Goal: Task Accomplishment & Management: Use online tool/utility

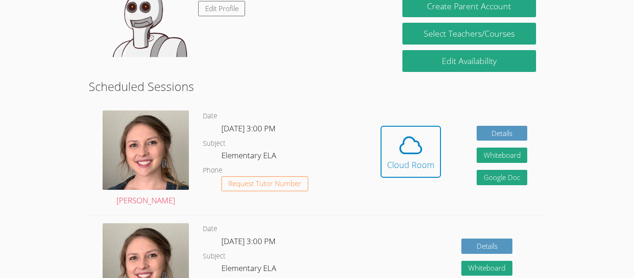
scroll to position [205, 0]
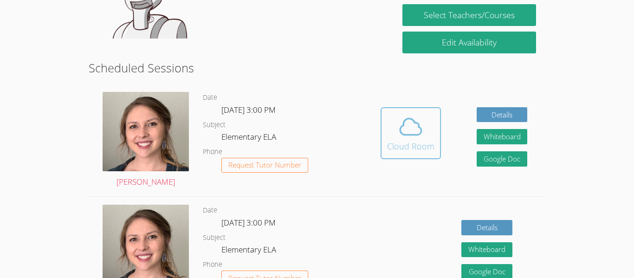
click at [408, 133] on icon at bounding box center [411, 127] width 26 height 26
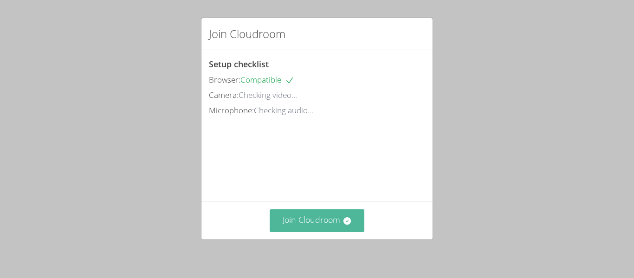
click at [329, 222] on button "Join Cloudroom" at bounding box center [317, 220] width 95 height 23
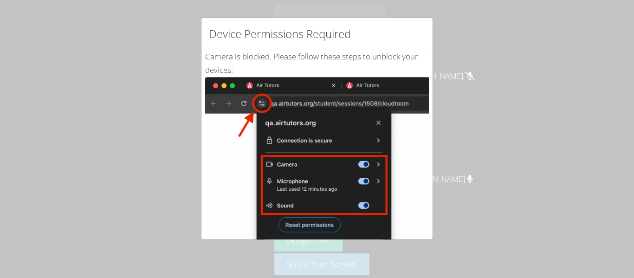
click at [482, 65] on div "Device Permissions Required Camera is blocked . Please follow these steps to un…" at bounding box center [317, 139] width 634 height 278
click at [434, 23] on div "Device Permissions Required Camera is blocked . Please follow these steps to un…" at bounding box center [317, 139] width 634 height 278
click at [418, 27] on div "Device Permissions Required" at bounding box center [317, 34] width 231 height 32
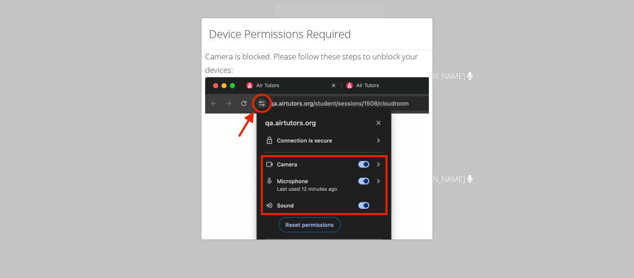
click at [421, 49] on div "Device Permissions Required" at bounding box center [317, 34] width 231 height 32
click at [420, 43] on div "Device Permissions Required" at bounding box center [317, 34] width 231 height 32
click at [421, 50] on div "Device Permissions Required" at bounding box center [317, 34] width 231 height 32
click at [425, 34] on div "Device Permissions Required" at bounding box center [317, 34] width 231 height 32
click at [419, 26] on div "Device Permissions Required" at bounding box center [317, 34] width 231 height 32
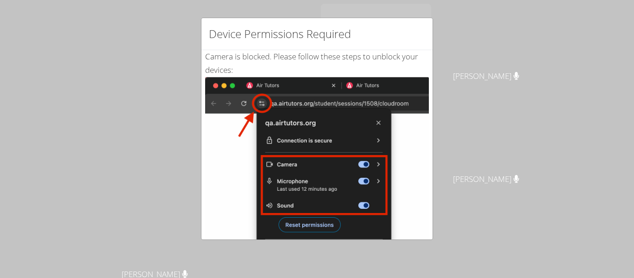
click at [419, 45] on div "Device Permissions Required" at bounding box center [317, 34] width 231 height 32
click at [417, 42] on div "Device Permissions Required" at bounding box center [317, 34] width 231 height 32
click at [416, 44] on div "Device Permissions Required" at bounding box center [317, 34] width 231 height 32
click at [419, 48] on div "Device Permissions Required" at bounding box center [317, 34] width 231 height 32
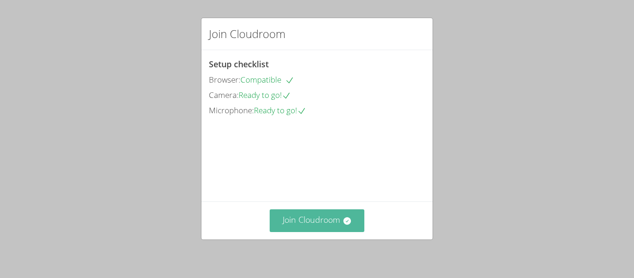
click at [329, 226] on button "Join Cloudroom" at bounding box center [317, 220] width 95 height 23
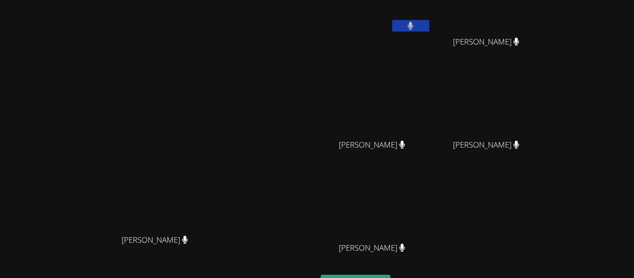
scroll to position [56, 0]
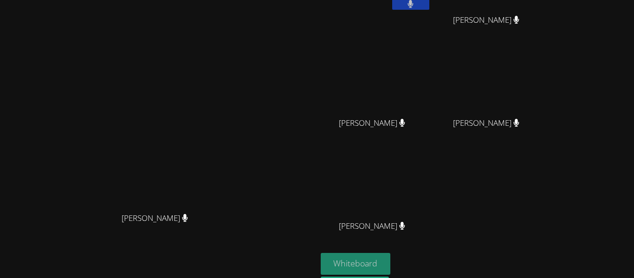
click at [391, 263] on button "Whiteboard" at bounding box center [356, 264] width 70 height 22
